Goal: Find specific page/section: Find specific page/section

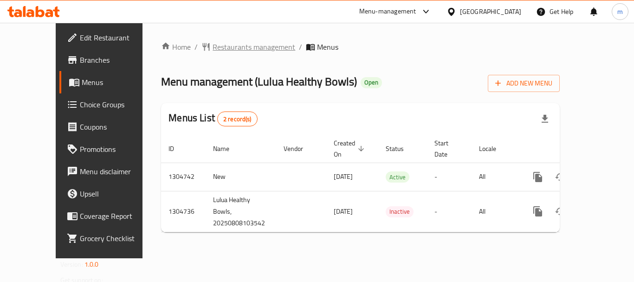
click at [225, 50] on span "Restaurants management" at bounding box center [254, 46] width 83 height 11
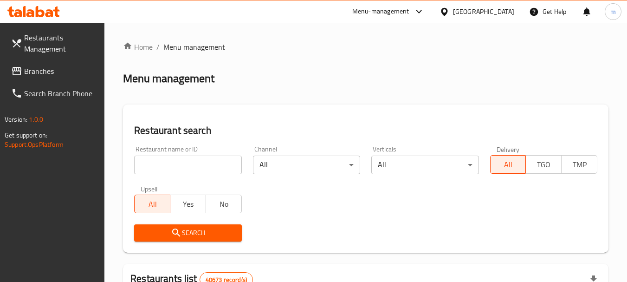
click at [179, 166] on input "search" at bounding box center [187, 164] width 107 height 19
paste input "703390"
type input "703390"
click at [206, 240] on button "Search" at bounding box center [187, 232] width 107 height 17
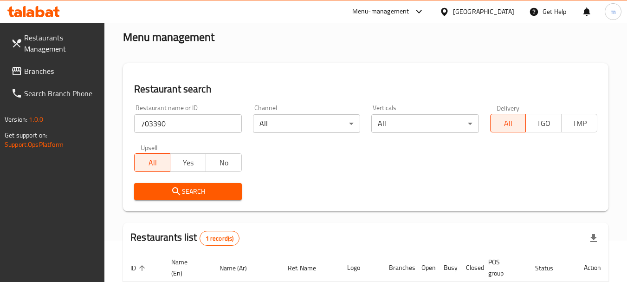
scroll to position [132, 0]
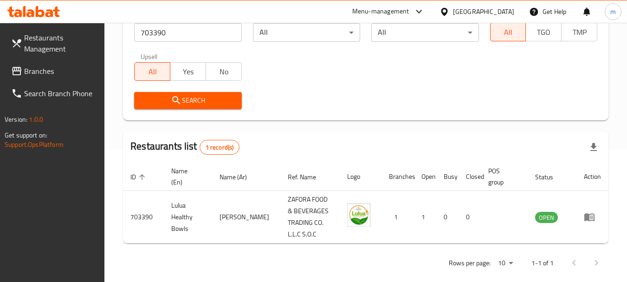
click at [20, 68] on icon at bounding box center [16, 71] width 9 height 8
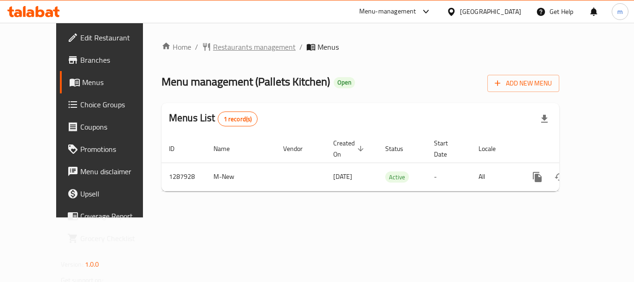
click at [218, 45] on span "Restaurants management" at bounding box center [254, 46] width 83 height 11
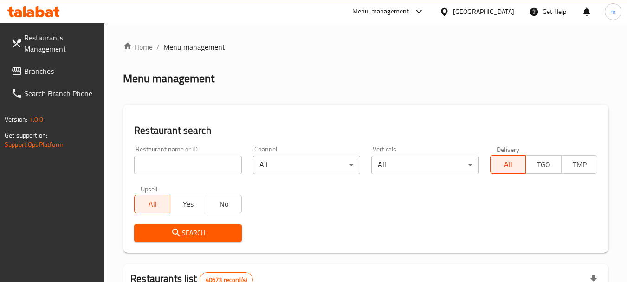
click at [191, 164] on input "search" at bounding box center [187, 164] width 107 height 19
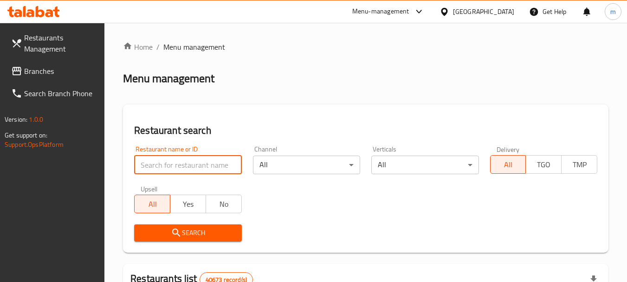
paste input "696812"
type input "696812"
click button "Search" at bounding box center [187, 232] width 107 height 17
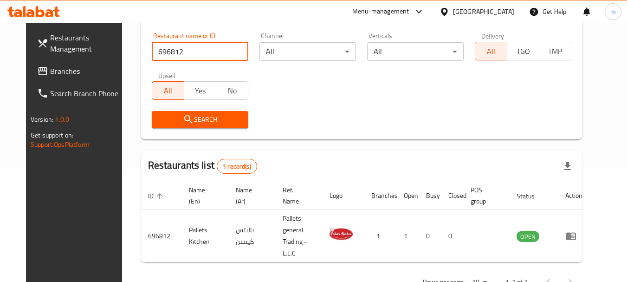
scroll to position [124, 0]
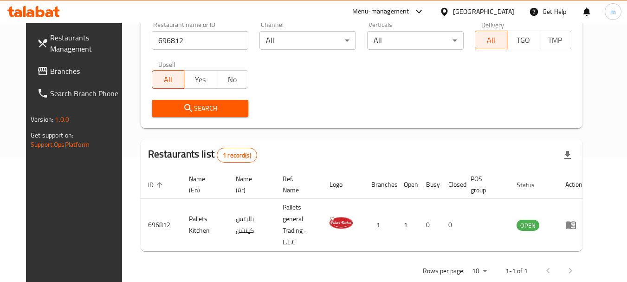
click at [467, 7] on div "United Arab Emirates" at bounding box center [483, 11] width 61 height 10
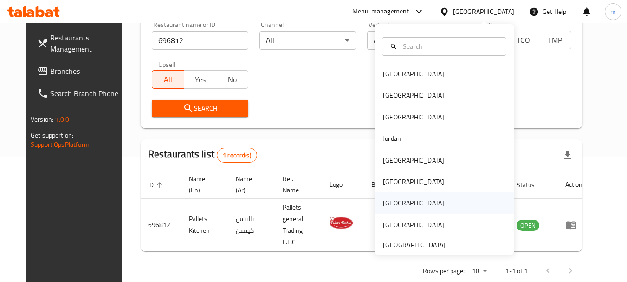
click at [404, 199] on div "Qatar" at bounding box center [444, 202] width 139 height 21
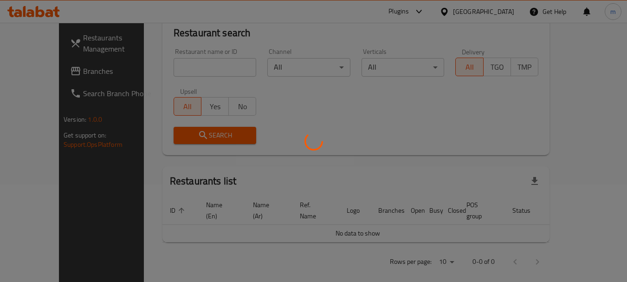
scroll to position [124, 0]
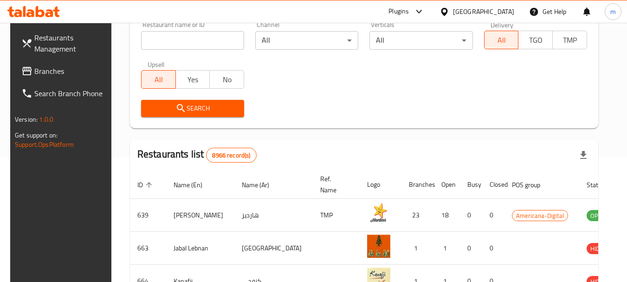
click at [35, 65] on span "Branches" at bounding box center [70, 70] width 73 height 11
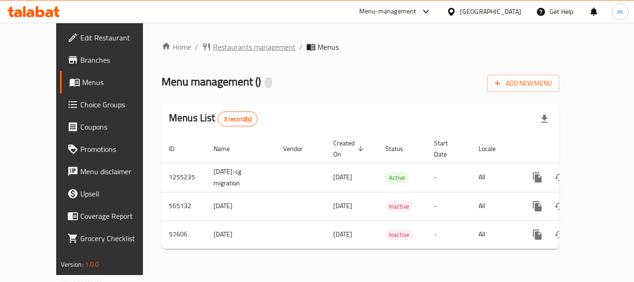
click at [213, 48] on span "Restaurants management" at bounding box center [254, 46] width 83 height 11
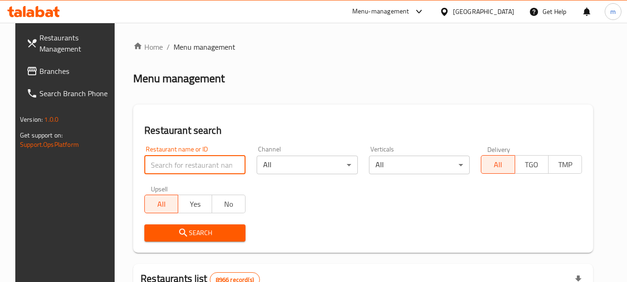
click at [199, 162] on input "search" at bounding box center [194, 164] width 101 height 19
paste input "28057"
type input "28057"
click button "Search" at bounding box center [194, 232] width 101 height 17
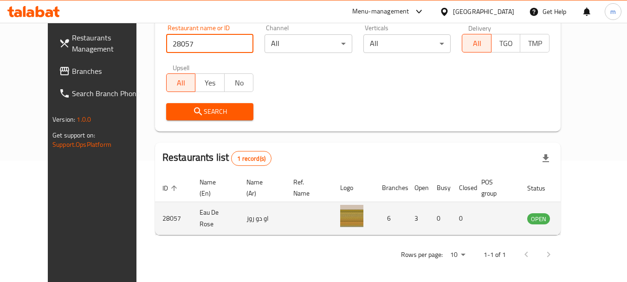
scroll to position [124, 0]
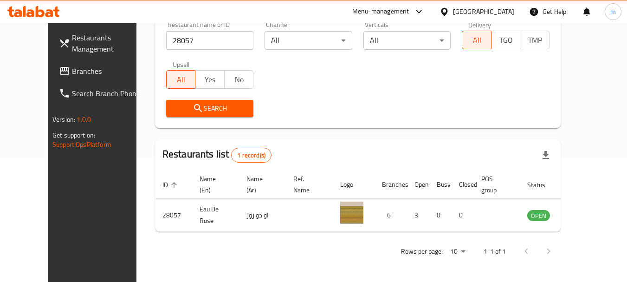
drag, startPoint x: 513, startPoint y: 9, endPoint x: 521, endPoint y: 13, distance: 8.7
click at [521, 13] on div "Qatar" at bounding box center [477, 11] width 90 height 22
click at [447, 10] on icon at bounding box center [444, 11] width 6 height 8
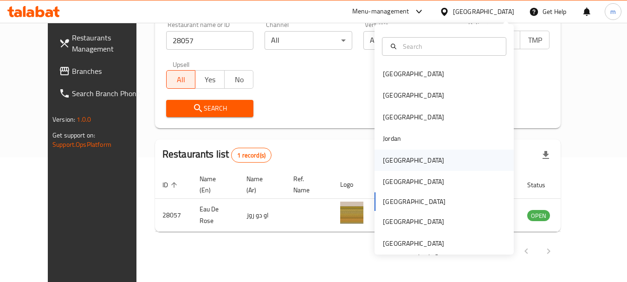
click at [392, 162] on div "[GEOGRAPHIC_DATA]" at bounding box center [413, 160] width 61 height 10
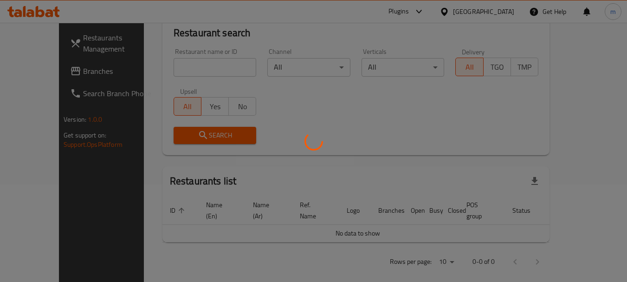
scroll to position [124, 0]
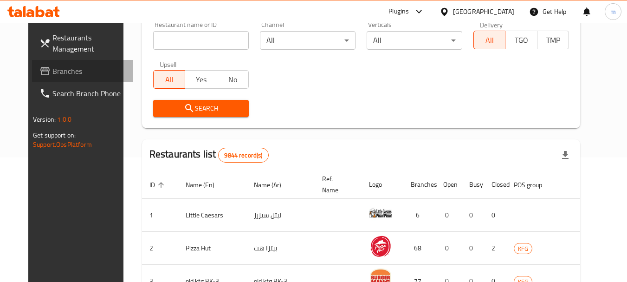
click at [61, 81] on link "Branches" at bounding box center [82, 71] width 101 height 22
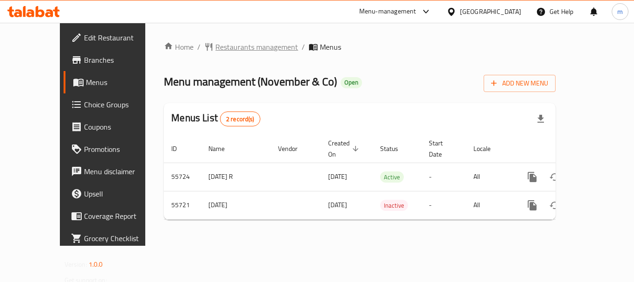
click at [215, 51] on span "Restaurants management" at bounding box center [256, 46] width 83 height 11
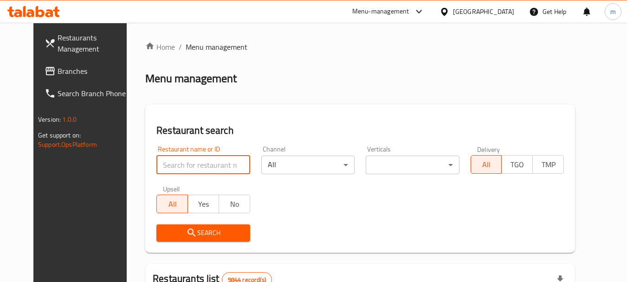
click at [166, 158] on input "search" at bounding box center [202, 164] width 93 height 19
paste input "27397"
type input "27397"
click button "Search" at bounding box center [202, 232] width 93 height 17
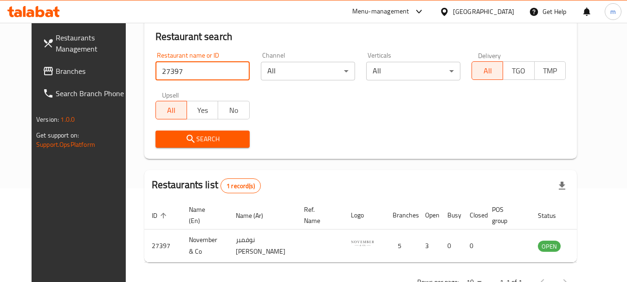
scroll to position [78, 0]
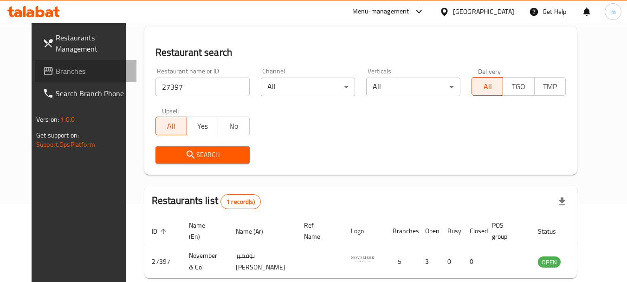
click at [56, 66] on span "Branches" at bounding box center [92, 70] width 73 height 11
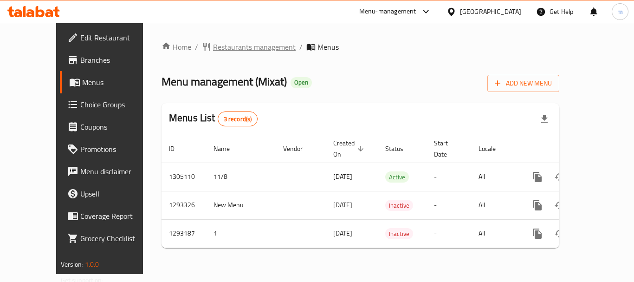
click at [213, 44] on span "Restaurants management" at bounding box center [254, 46] width 83 height 11
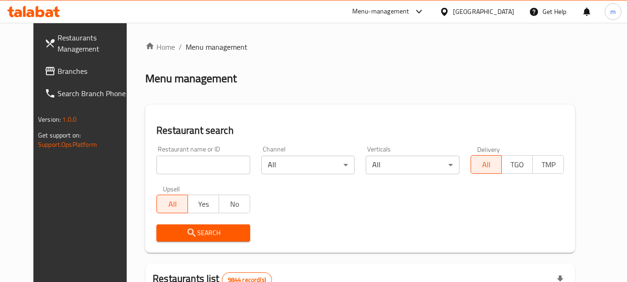
click at [181, 163] on input "search" at bounding box center [202, 164] width 93 height 19
paste input "699405"
type input "699405"
click button "Search" at bounding box center [202, 232] width 93 height 17
